Goal: Book appointment/travel/reservation

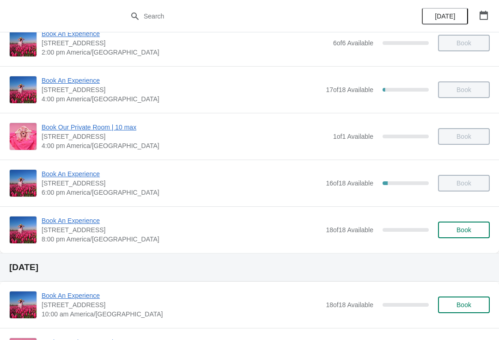
scroll to position [210, 0]
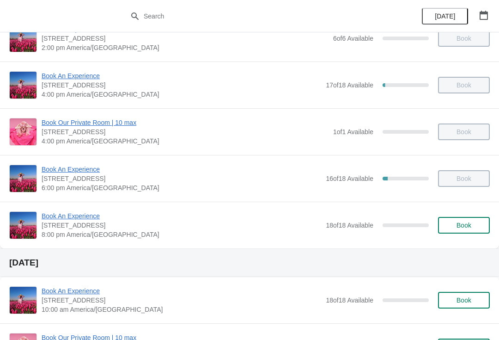
click at [116, 118] on span "Book Our Private Room | 10 max" at bounding box center [185, 122] width 287 height 9
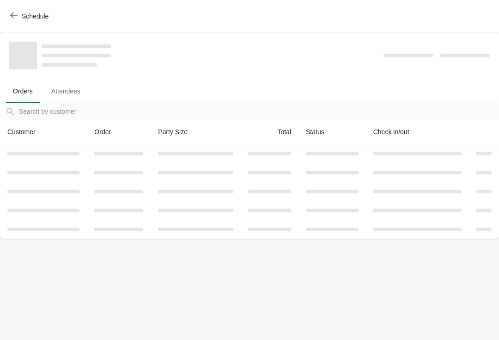
scroll to position [0, 0]
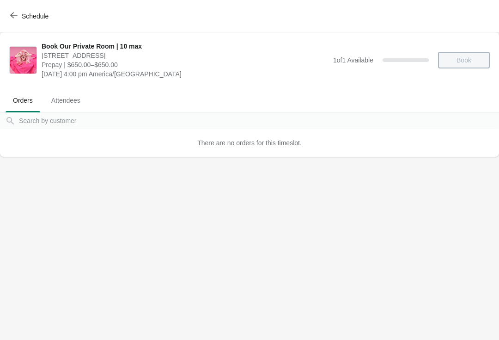
click at [14, 11] on button "Schedule" at bounding box center [30, 16] width 51 height 17
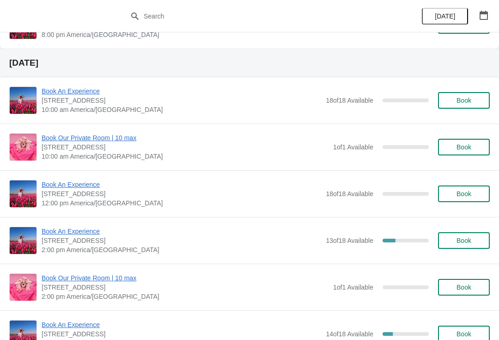
scroll to position [408, 0]
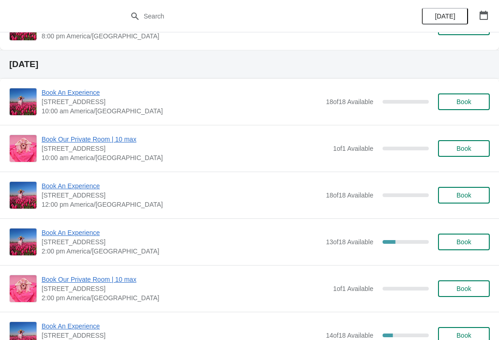
click at [485, 20] on button "button" at bounding box center [483, 15] width 17 height 17
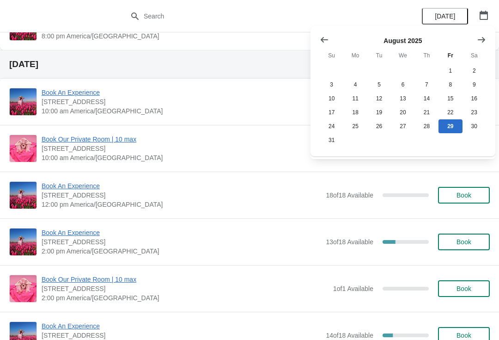
click at [485, 35] on icon "Show next month, September 2025" at bounding box center [481, 39] width 9 height 9
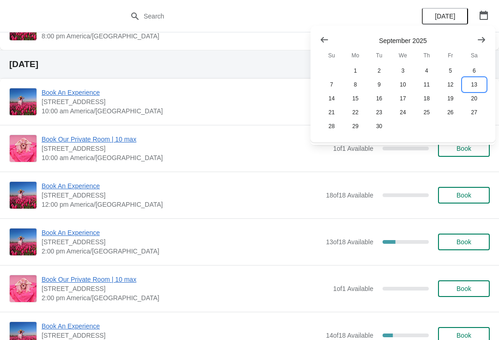
click at [472, 84] on button "13" at bounding box center [474, 85] width 24 height 14
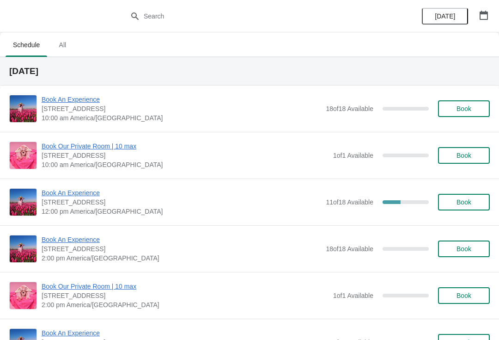
scroll to position [0, 0]
click at [486, 15] on icon "button" at bounding box center [483, 15] width 9 height 9
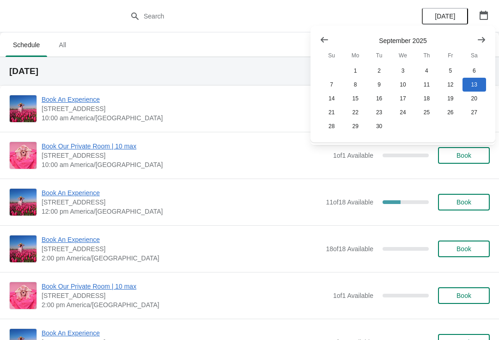
click at [327, 36] on icon "Show previous month, August 2025" at bounding box center [324, 39] width 9 height 9
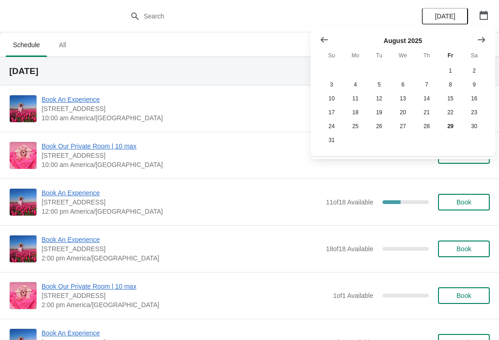
click at [485, 36] on icon "Show next month, September 2025" at bounding box center [481, 39] width 9 height 9
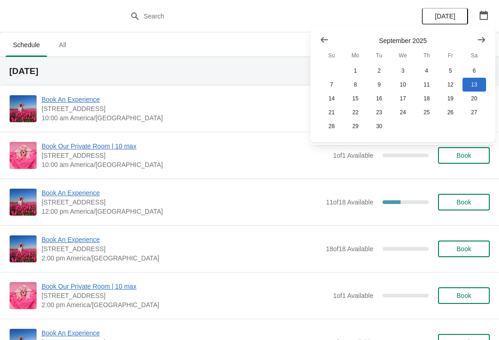
click at [199, 54] on ul "Schedule All" at bounding box center [250, 44] width 492 height 24
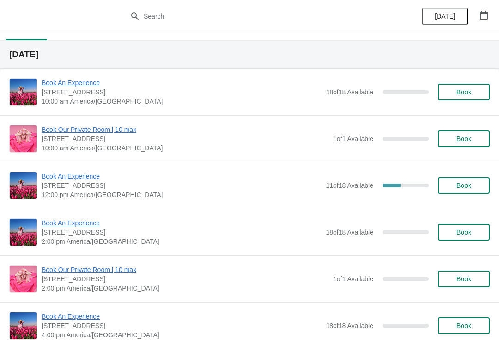
scroll to position [14, 0]
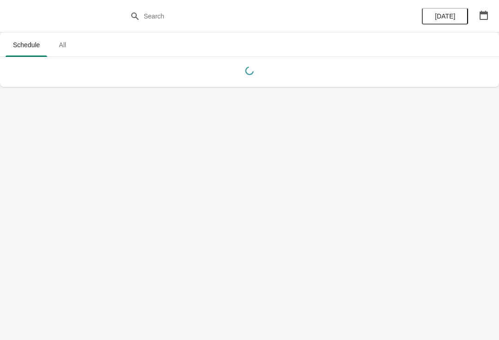
click at [486, 18] on icon "button" at bounding box center [483, 15] width 9 height 9
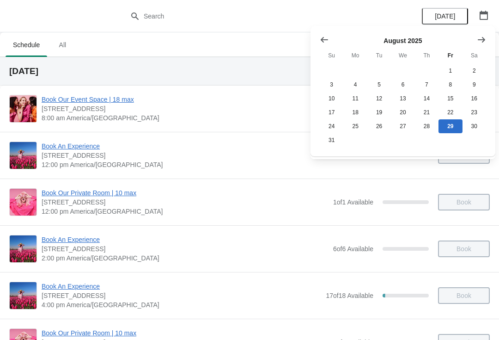
click at [484, 39] on icon "Show next month, September 2025" at bounding box center [481, 40] width 7 height 6
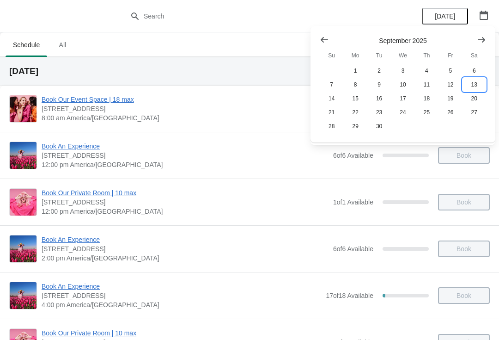
click at [481, 83] on button "13" at bounding box center [474, 85] width 24 height 14
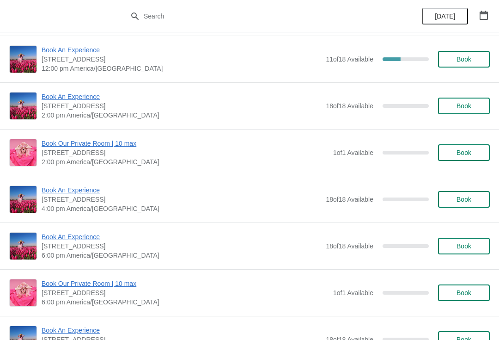
scroll to position [144, 0]
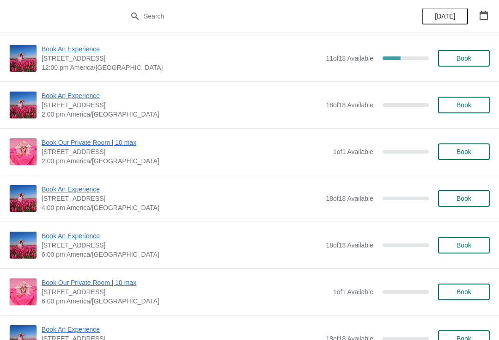
click at [462, 104] on span "Book" at bounding box center [463, 104] width 15 height 7
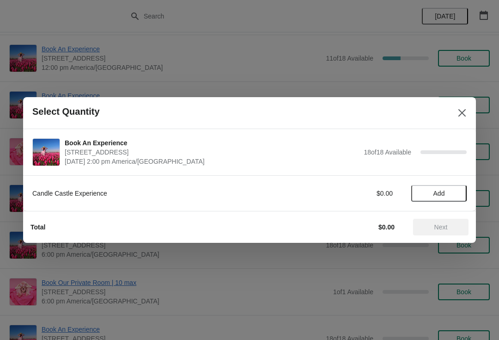
click at [443, 195] on span "Add" at bounding box center [439, 192] width 12 height 7
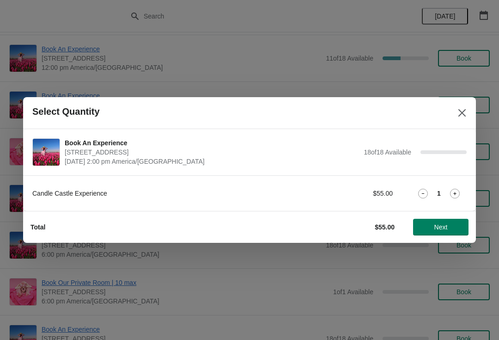
click at [455, 193] on icon at bounding box center [454, 193] width 3 height 3
click at [454, 191] on icon at bounding box center [455, 194] width 10 height 10
click at [455, 189] on icon at bounding box center [455, 194] width 10 height 10
click at [456, 195] on icon at bounding box center [455, 194] width 10 height 10
click at [451, 189] on icon at bounding box center [455, 194] width 10 height 10
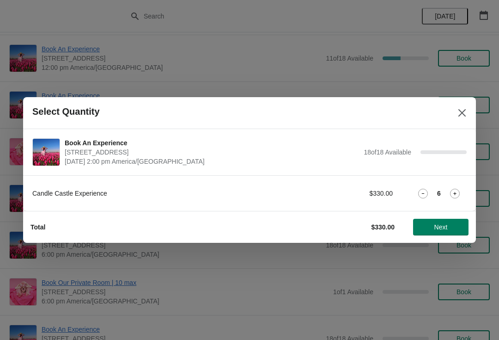
click at [452, 189] on icon at bounding box center [455, 194] width 10 height 10
click at [451, 191] on icon at bounding box center [455, 194] width 10 height 10
click at [453, 191] on icon at bounding box center [455, 194] width 10 height 10
click at [457, 190] on icon at bounding box center [455, 194] width 10 height 10
click at [455, 194] on icon at bounding box center [454, 193] width 3 height 3
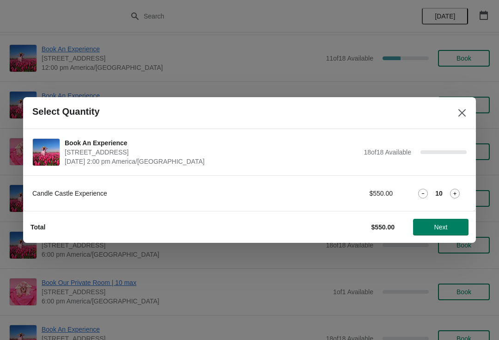
click at [455, 190] on icon at bounding box center [455, 194] width 10 height 10
click at [452, 192] on icon at bounding box center [455, 194] width 10 height 10
click at [451, 195] on icon at bounding box center [455, 194] width 10 height 10
click at [453, 194] on icon at bounding box center [455, 194] width 10 height 10
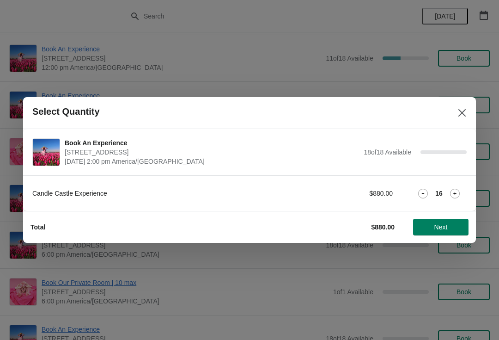
click at [453, 192] on icon at bounding box center [455, 194] width 10 height 10
click at [447, 226] on span "Next" at bounding box center [440, 226] width 13 height 7
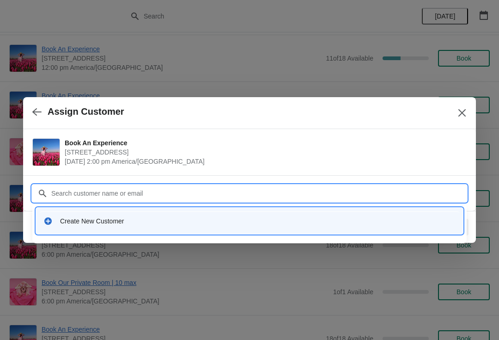
click at [394, 175] on div "Customer" at bounding box center [249, 193] width 453 height 36
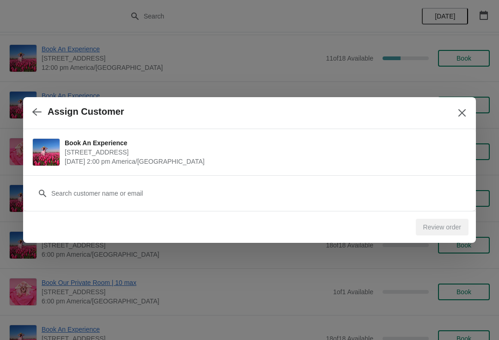
click at [443, 220] on div "Review order" at bounding box center [442, 227] width 53 height 17
click at [466, 115] on icon "Close" at bounding box center [461, 112] width 9 height 9
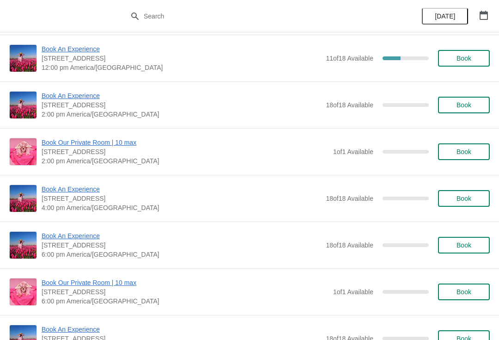
click at [472, 152] on span "Book" at bounding box center [463, 151] width 35 height 7
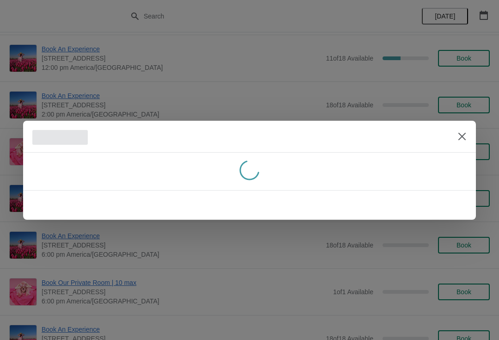
scroll to position [0, 0]
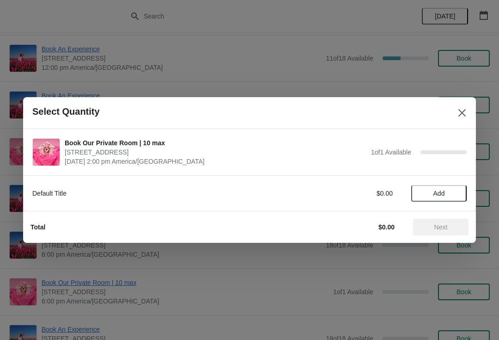
click at [459, 116] on icon "Close" at bounding box center [461, 112] width 7 height 7
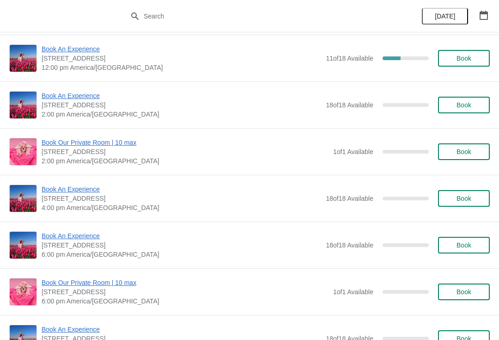
click at [474, 105] on span "Book" at bounding box center [463, 104] width 35 height 7
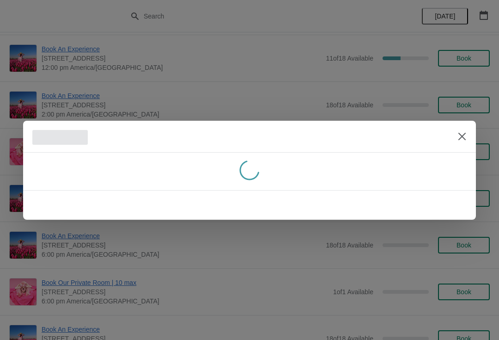
scroll to position [0, 0]
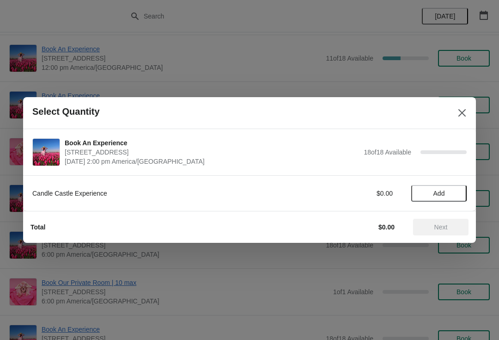
click at [450, 194] on span "Add" at bounding box center [439, 192] width 39 height 7
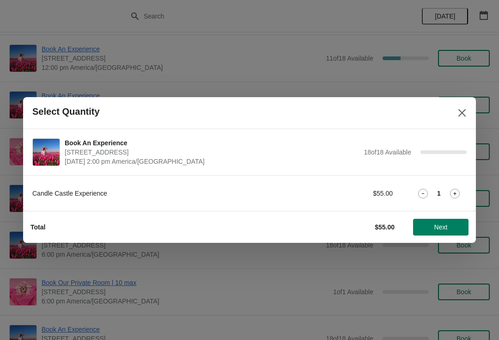
click at [454, 193] on icon at bounding box center [454, 193] width 3 height 3
click at [464, 202] on div "Candle Castle Experience $110.00 2" at bounding box center [249, 193] width 453 height 36
click at [453, 191] on icon at bounding box center [455, 194] width 10 height 10
click at [458, 190] on icon at bounding box center [455, 194] width 10 height 10
click at [450, 196] on icon at bounding box center [455, 194] width 10 height 10
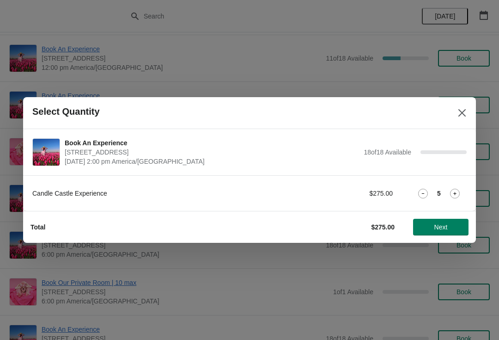
click at [452, 191] on icon at bounding box center [455, 194] width 10 height 10
click at [453, 190] on icon at bounding box center [455, 194] width 10 height 10
click at [451, 191] on icon at bounding box center [455, 194] width 10 height 10
click at [458, 189] on icon at bounding box center [455, 194] width 10 height 10
click at [455, 190] on icon at bounding box center [455, 194] width 10 height 10
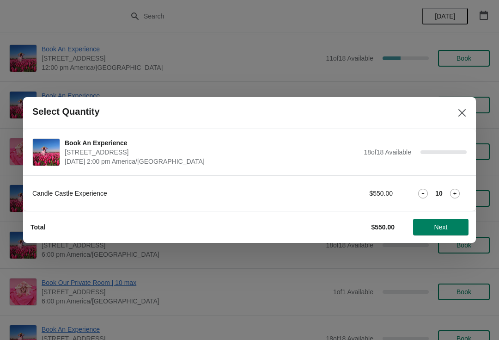
click at [452, 194] on icon at bounding box center [455, 194] width 10 height 10
click at [458, 190] on icon at bounding box center [455, 194] width 10 height 10
click at [455, 192] on icon at bounding box center [454, 193] width 3 height 3
click at [459, 193] on icon at bounding box center [455, 194] width 10 height 10
click at [457, 189] on icon at bounding box center [455, 194] width 10 height 10
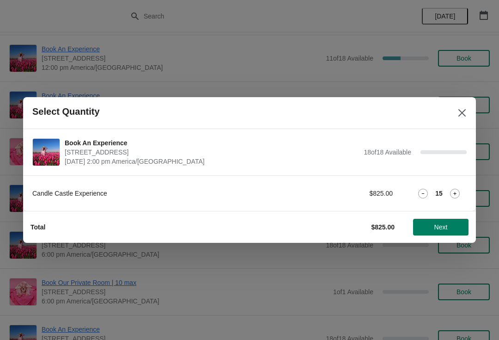
click at [456, 191] on icon at bounding box center [455, 194] width 10 height 10
click at [455, 193] on icon at bounding box center [454, 193] width 3 height 3
click at [447, 230] on span "Next" at bounding box center [440, 226] width 13 height 7
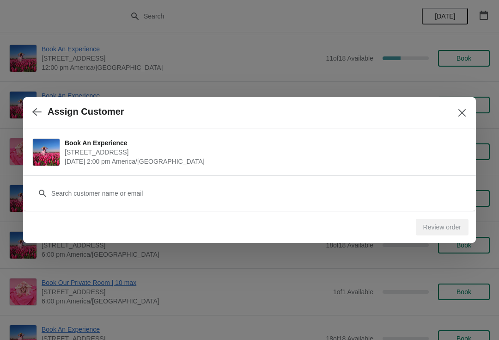
click at [390, 206] on div "Customer" at bounding box center [249, 193] width 453 height 36
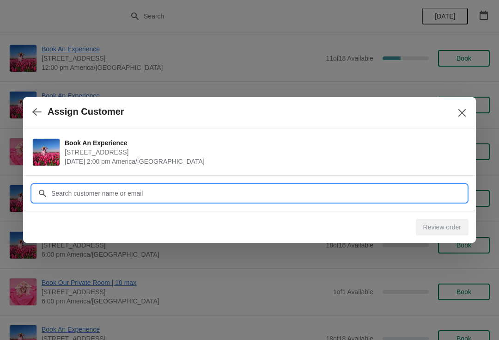
click at [436, 190] on input "Customer" at bounding box center [259, 193] width 416 height 17
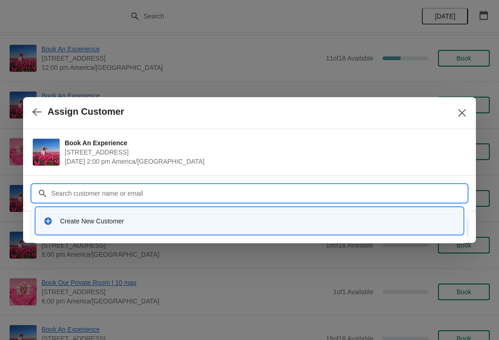
click at [157, 216] on div "Create New Customer" at bounding box center [257, 220] width 395 height 9
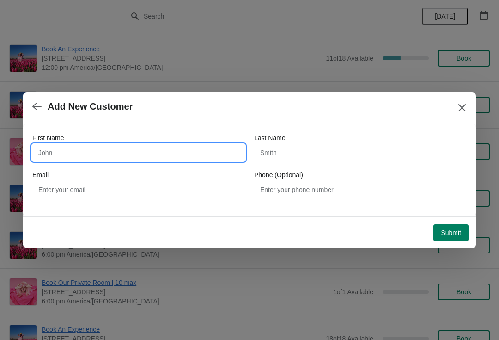
click at [93, 148] on input "First Name" at bounding box center [138, 152] width 213 height 17
type input "Noor"
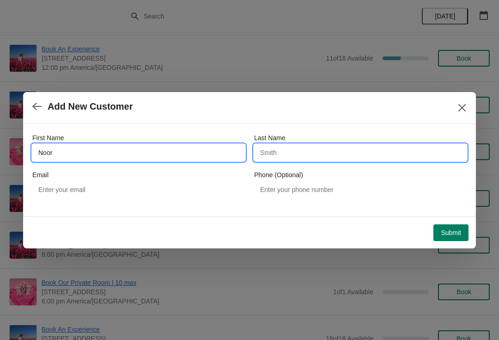
click at [294, 148] on input "Last Name" at bounding box center [360, 152] width 213 height 17
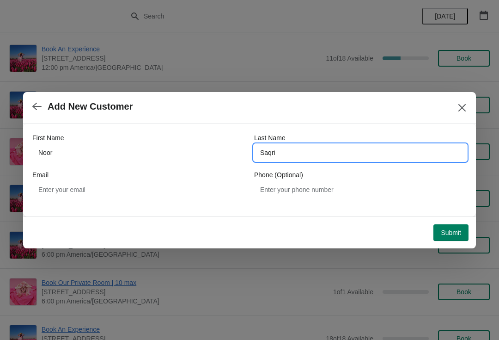
type input "Saqri"
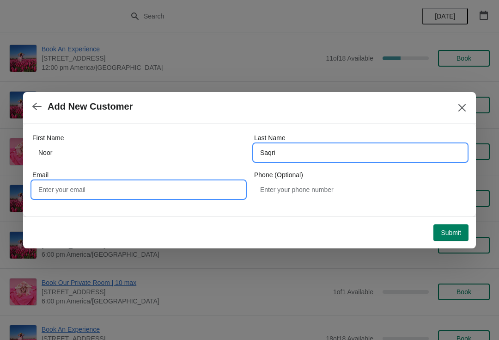
click at [94, 186] on input "Email" at bounding box center [138, 189] width 213 height 17
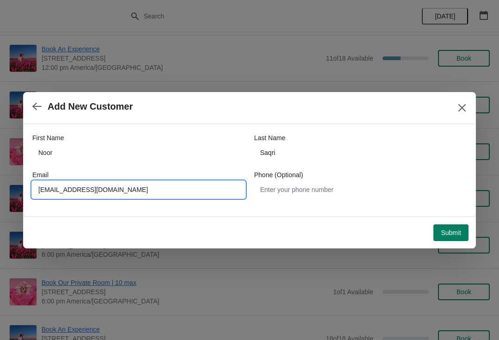
type input "Noorsaqri@gmail.com"
click at [353, 135] on div "Last Name" at bounding box center [360, 137] width 213 height 9
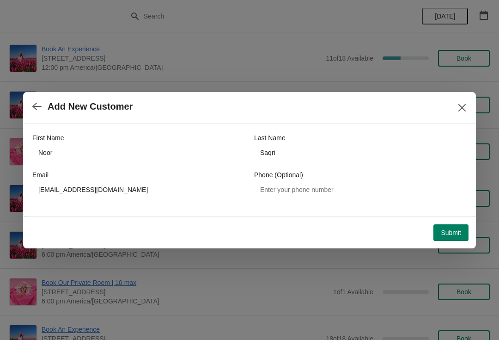
click at [447, 232] on span "Submit" at bounding box center [451, 232] width 20 height 7
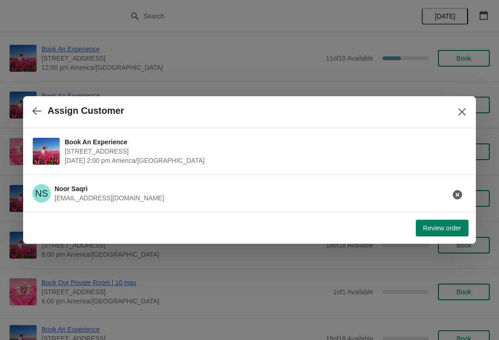
click at [434, 227] on span "Review order" at bounding box center [442, 227] width 38 height 7
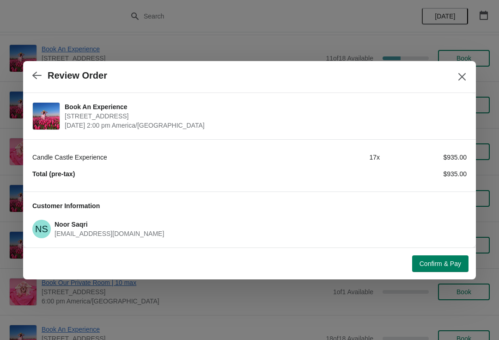
click at [428, 261] on span "Confirm & Pay" at bounding box center [441, 263] width 42 height 7
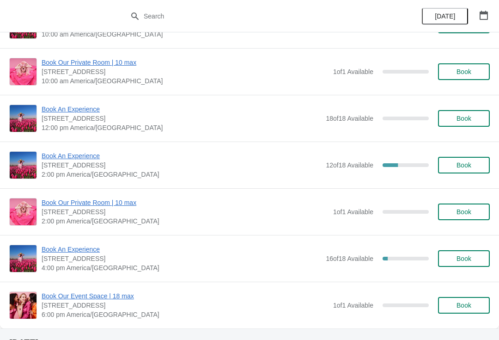
scroll to position [938, 0]
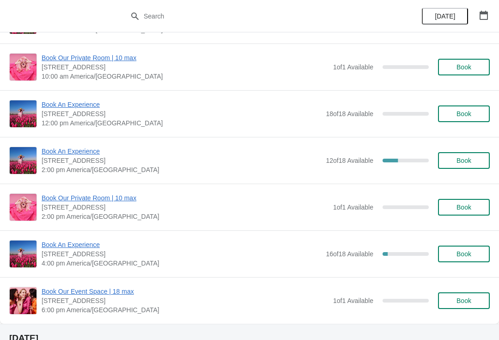
click at [73, 147] on span "Book An Experience" at bounding box center [182, 150] width 280 height 9
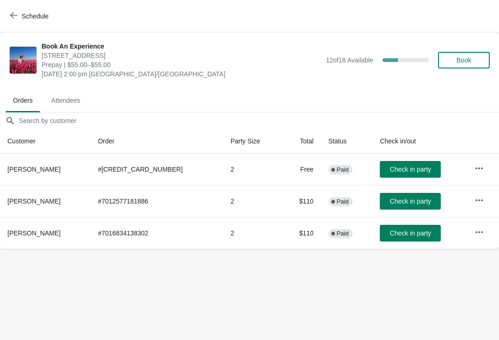
click at [27, 10] on button "Schedule" at bounding box center [30, 16] width 51 height 17
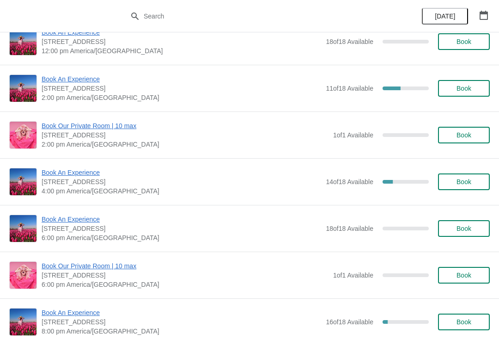
scroll to position [538, 0]
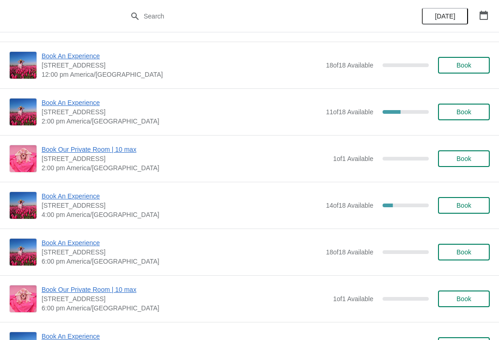
click at [66, 106] on span "Book An Experience" at bounding box center [182, 102] width 280 height 9
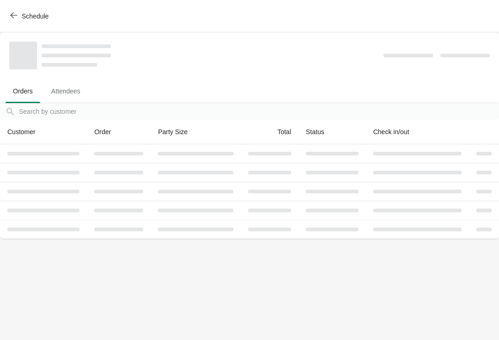
scroll to position [0, 0]
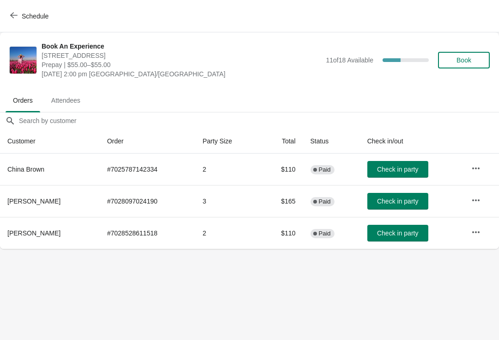
click at [475, 239] on button "button" at bounding box center [476, 232] width 17 height 17
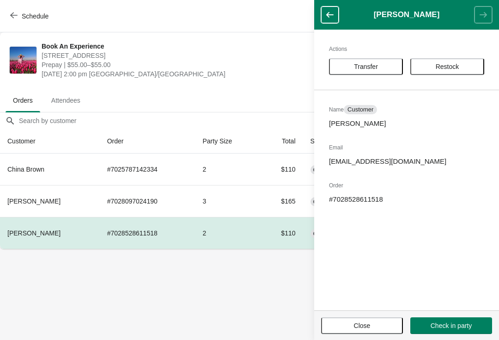
click at [367, 65] on span "Transfer" at bounding box center [366, 66] width 24 height 7
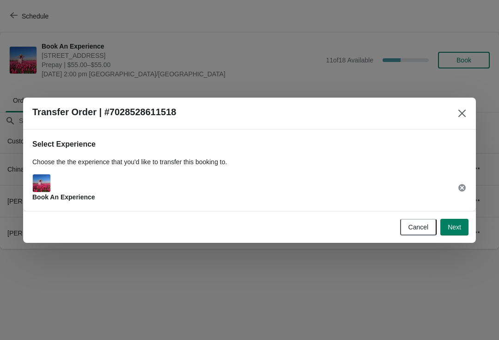
click at [455, 222] on button "Next" at bounding box center [454, 227] width 28 height 17
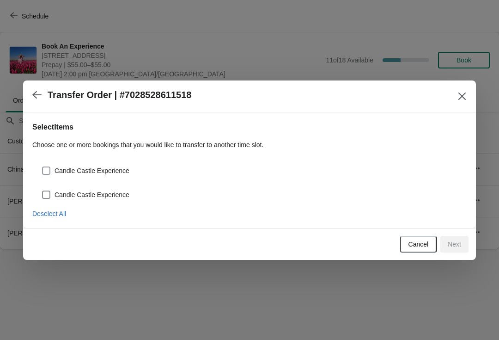
click at [48, 167] on span at bounding box center [46, 170] width 8 height 8
click at [43, 167] on input "Candle Castle Experience" at bounding box center [42, 166] width 0 height 0
checkbox input "true"
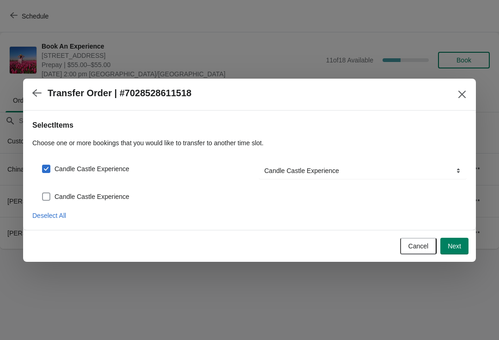
click at [46, 193] on span at bounding box center [46, 196] width 8 height 8
click at [43, 193] on input "Candle Castle Experience" at bounding box center [42, 192] width 0 height 0
checkbox input "true"
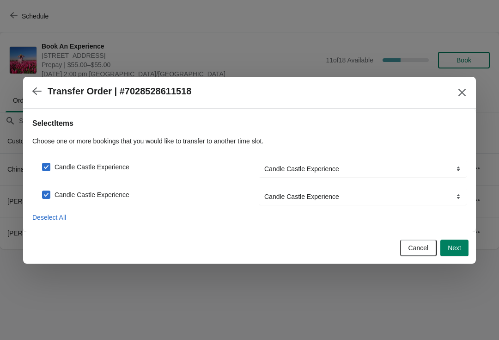
click at [453, 244] on span "Next" at bounding box center [454, 247] width 13 height 7
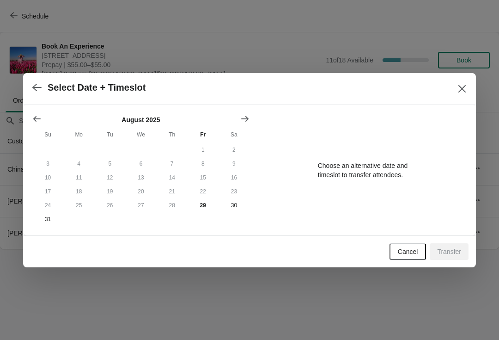
click at [239, 110] on button "Show next month, September 2025" at bounding box center [245, 118] width 17 height 17
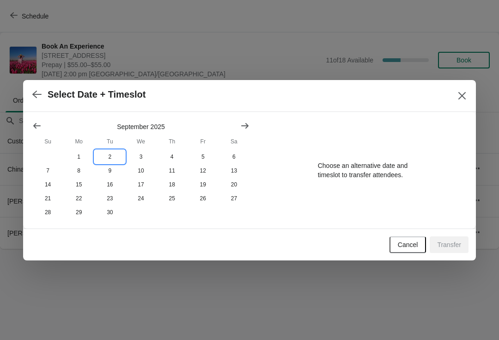
click at [108, 156] on button "2" at bounding box center [109, 157] width 31 height 14
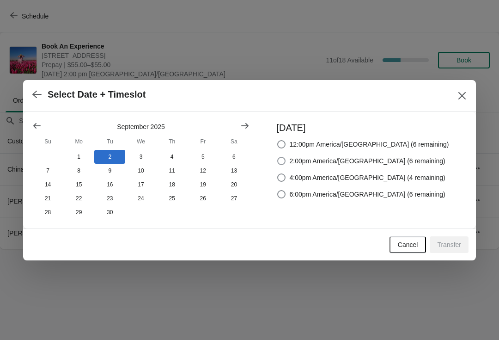
click at [286, 158] on span at bounding box center [281, 161] width 8 height 8
click at [278, 157] on input "2:00pm America/[GEOGRAPHIC_DATA] (6 remaining)" at bounding box center [277, 157] width 0 height 0
radio input "true"
click at [443, 252] on button "Transfer" at bounding box center [449, 244] width 39 height 17
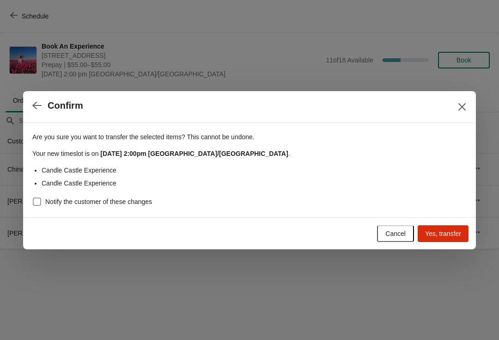
click at [37, 200] on span at bounding box center [37, 201] width 8 height 8
click at [33, 198] on input "Notify the customer of these changes" at bounding box center [33, 197] width 0 height 0
checkbox input "true"
click at [445, 234] on span "Yes, transfer" at bounding box center [443, 233] width 36 height 7
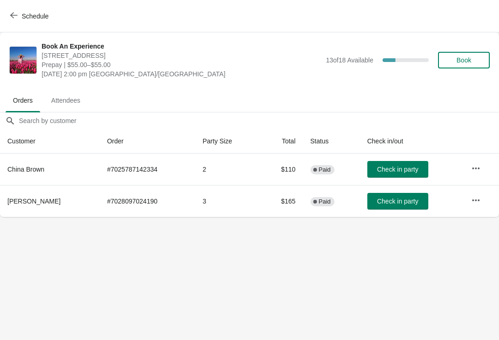
click at [16, 19] on span "button" at bounding box center [13, 16] width 7 height 9
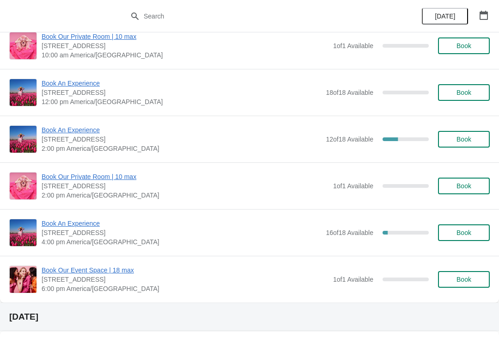
scroll to position [960, 0]
